Goal: Task Accomplishment & Management: Manage account settings

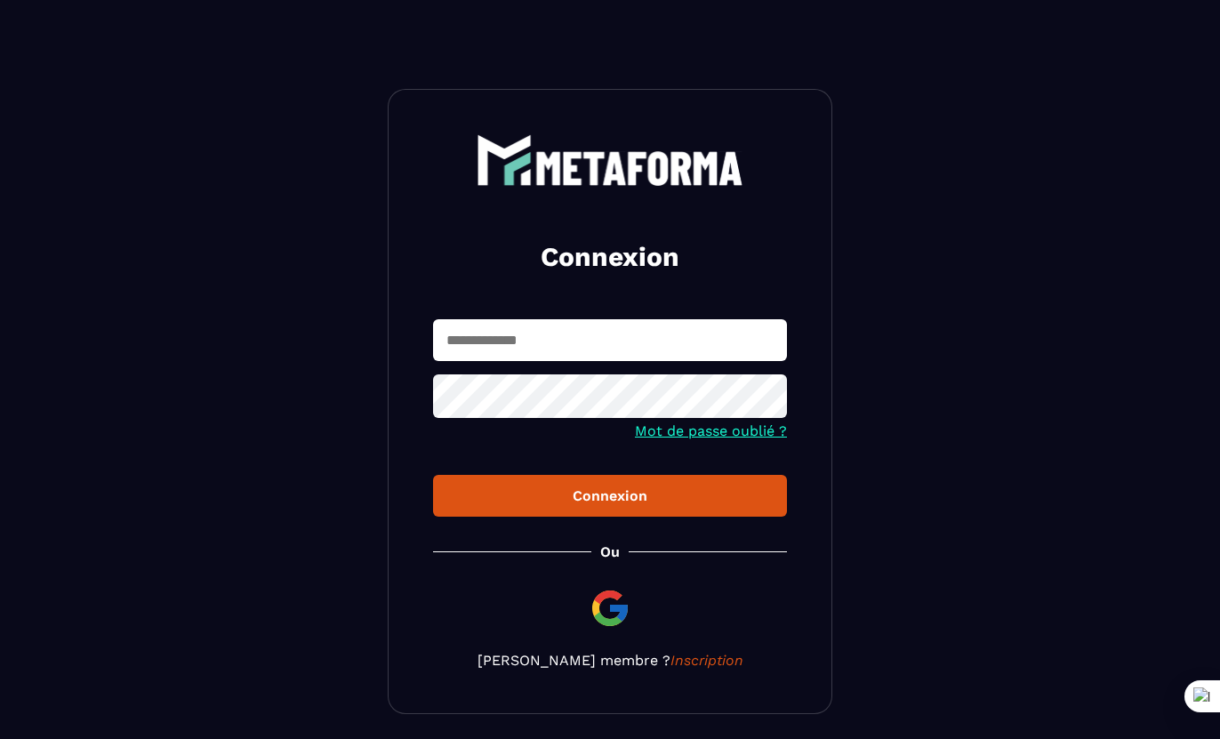
click at [549, 341] on input "text" at bounding box center [610, 340] width 354 height 42
paste input "**********"
type input "**********"
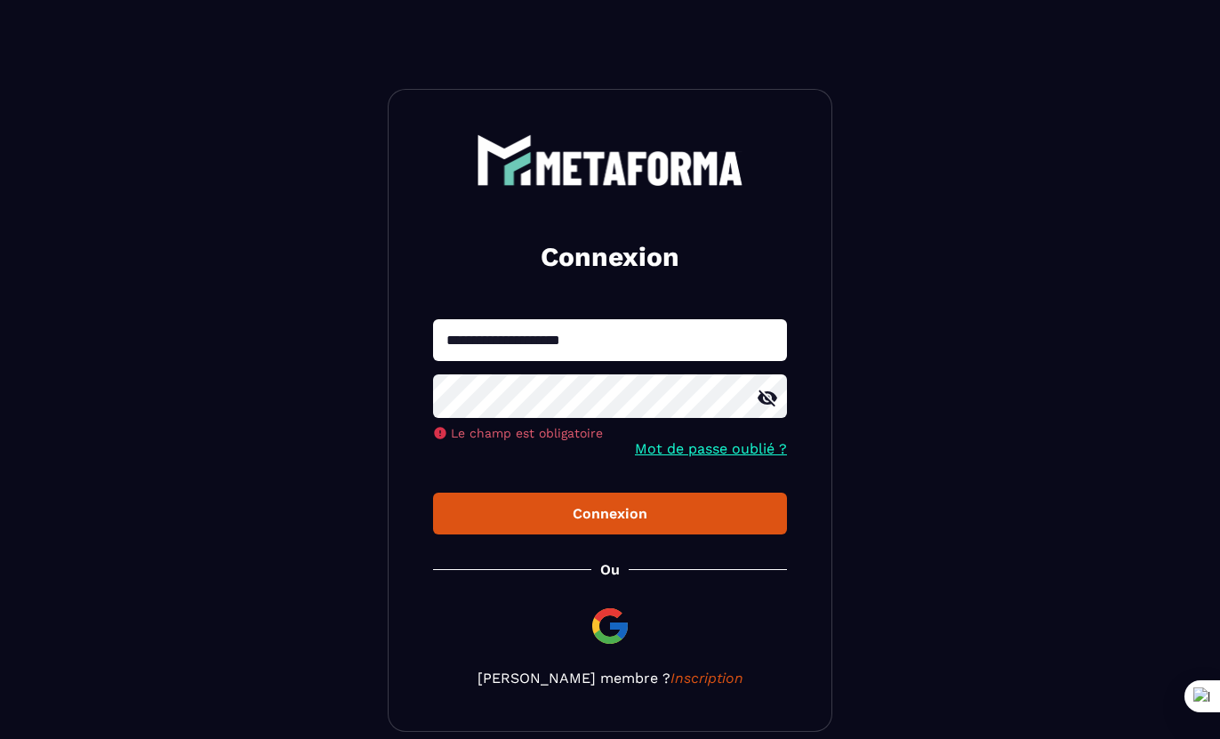
click at [433, 492] on button "Connexion" at bounding box center [610, 513] width 354 height 42
